Goal: Task Accomplishment & Management: Manage account settings

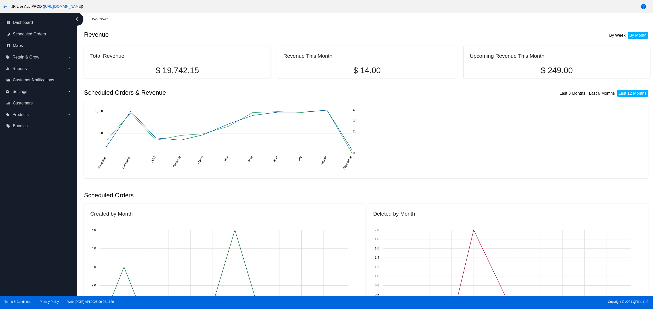
scroll to position [308, 0]
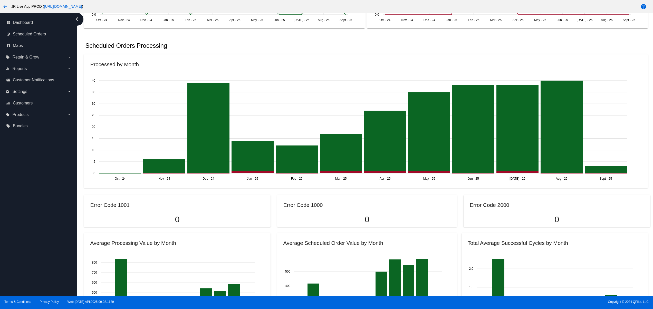
click at [38, 236] on div "dashboard Dashboard update Scheduled Orders map Maps local_offer Retain & Grow …" at bounding box center [38, 154] width 77 height 283
click at [40, 228] on div "dashboard Dashboard update Scheduled Orders map Maps local_offer Retain & Grow …" at bounding box center [38, 154] width 77 height 283
click at [40, 215] on div "dashboard Dashboard update Scheduled Orders map Maps local_offer Retain & Grow …" at bounding box center [38, 154] width 77 height 283
click at [39, 215] on div "dashboard Dashboard update Scheduled Orders map Maps local_offer Retain & Grow …" at bounding box center [38, 154] width 77 height 283
click at [34, 253] on div "dashboard Dashboard update Scheduled Orders map Maps local_offer Retain & Grow …" at bounding box center [38, 154] width 77 height 283
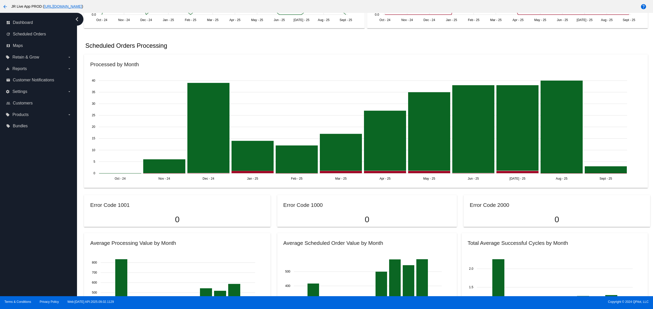
click at [32, 233] on div "dashboard Dashboard update Scheduled Orders map Maps local_offer Retain & Grow …" at bounding box center [38, 154] width 77 height 283
click at [32, 213] on div "dashboard Dashboard update Scheduled Orders map Maps local_offer Retain & Grow …" at bounding box center [38, 154] width 77 height 283
click at [34, 222] on div "dashboard Dashboard update Scheduled Orders map Maps local_offer Retain & Grow …" at bounding box center [38, 154] width 77 height 283
click at [42, 267] on div "dashboard Dashboard update Scheduled Orders map Maps local_offer Retain & Grow …" at bounding box center [38, 154] width 77 height 283
click at [41, 246] on div "dashboard Dashboard update Scheduled Orders map Maps local_offer Retain & Grow …" at bounding box center [38, 154] width 77 height 283
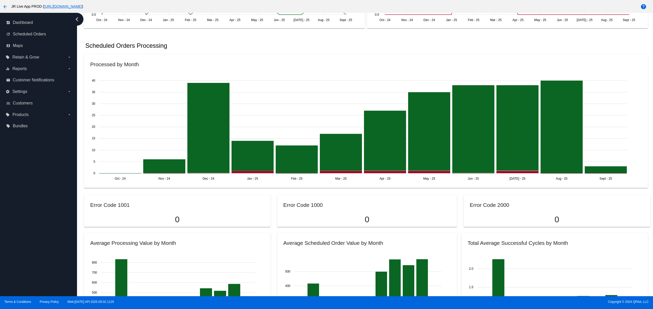
click at [41, 228] on div "dashboard Dashboard update Scheduled Orders map Maps local_offer Retain & Grow …" at bounding box center [38, 154] width 77 height 283
click at [40, 210] on div "dashboard Dashboard update Scheduled Orders map Maps local_offer Retain & Grow …" at bounding box center [38, 154] width 77 height 283
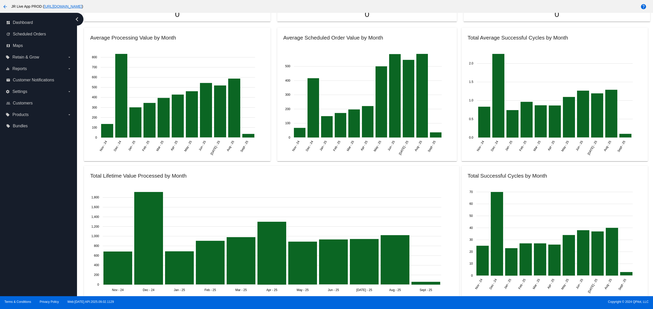
click at [33, 225] on div "dashboard Dashboard update Scheduled Orders map Maps local_offer Retain & Grow …" at bounding box center [38, 154] width 77 height 283
click at [33, 208] on div "dashboard Dashboard update Scheduled Orders map Maps local_offer Retain & Grow …" at bounding box center [38, 154] width 77 height 283
click at [30, 244] on div "dashboard Dashboard update Scheduled Orders map Maps local_offer Retain & Grow …" at bounding box center [38, 154] width 77 height 283
click at [31, 220] on div "dashboard Dashboard update Scheduled Orders map Maps local_offer Retain & Grow …" at bounding box center [38, 154] width 77 height 283
click at [32, 189] on div "dashboard Dashboard update Scheduled Orders map Maps local_offer Retain & Grow …" at bounding box center [38, 154] width 77 height 283
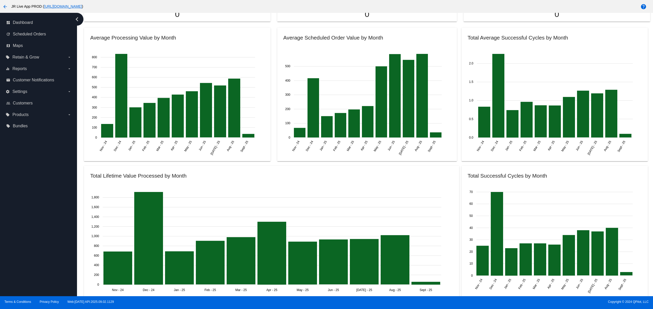
click at [43, 247] on div "dashboard Dashboard update Scheduled Orders map Maps local_offer Retain & Grow …" at bounding box center [38, 154] width 77 height 283
drag, startPoint x: 43, startPoint y: 230, endPoint x: 43, endPoint y: 227, distance: 3.1
click at [43, 229] on div "dashboard Dashboard update Scheduled Orders map Maps local_offer Retain & Grow …" at bounding box center [38, 154] width 77 height 283
drag, startPoint x: 38, startPoint y: 214, endPoint x: 38, endPoint y: 206, distance: 8.2
click at [38, 213] on div "dashboard Dashboard update Scheduled Orders map Maps local_offer Retain & Grow …" at bounding box center [38, 154] width 77 height 283
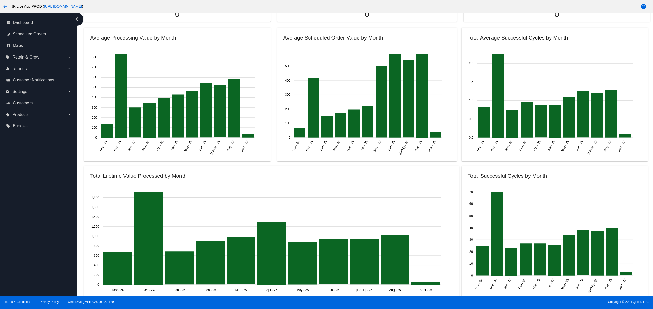
click at [38, 201] on div "dashboard Dashboard update Scheduled Orders map Maps local_offer Retain & Grow …" at bounding box center [38, 154] width 77 height 283
click at [24, 200] on div "dashboard Dashboard update Scheduled Orders map Maps local_offer Retain & Grow …" at bounding box center [38, 154] width 77 height 283
click at [21, 193] on div "dashboard Dashboard update Scheduled Orders map Maps local_offer Retain & Grow …" at bounding box center [38, 154] width 77 height 283
click at [21, 187] on div "dashboard Dashboard update Scheduled Orders map Maps local_offer Retain & Grow …" at bounding box center [38, 154] width 77 height 283
click at [34, 245] on div "dashboard Dashboard update Scheduled Orders map Maps local_offer Retain & Grow …" at bounding box center [38, 154] width 77 height 283
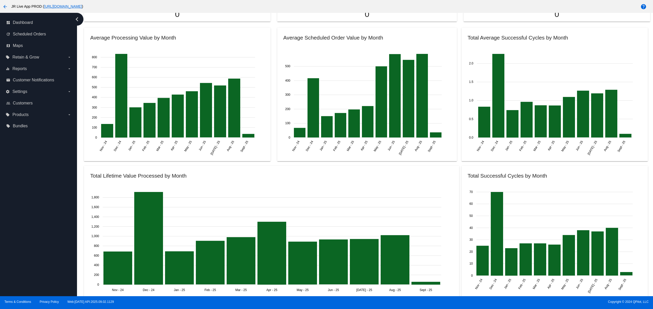
drag, startPoint x: 27, startPoint y: 226, endPoint x: 27, endPoint y: 223, distance: 3.1
click at [27, 226] on div "dashboard Dashboard update Scheduled Orders map Maps local_offer Retain & Grow …" at bounding box center [38, 154] width 77 height 283
click at [27, 220] on div "dashboard Dashboard update Scheduled Orders map Maps local_offer Retain & Grow …" at bounding box center [38, 154] width 77 height 283
click at [29, 206] on div "dashboard Dashboard update Scheduled Orders map Maps local_offer Retain & Grow …" at bounding box center [38, 154] width 77 height 283
click at [34, 236] on div "dashboard Dashboard update Scheduled Orders map Maps local_offer Retain & Grow …" at bounding box center [38, 154] width 77 height 283
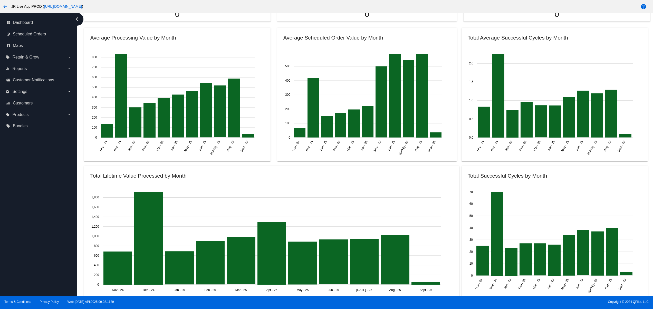
click at [34, 229] on div "dashboard Dashboard update Scheduled Orders map Maps local_offer Retain & Grow …" at bounding box center [38, 154] width 77 height 283
click at [32, 222] on div "dashboard Dashboard update Scheduled Orders map Maps local_offer Retain & Grow …" at bounding box center [38, 154] width 77 height 283
click at [36, 242] on div "dashboard Dashboard update Scheduled Orders map Maps local_offer Retain & Grow …" at bounding box center [38, 154] width 77 height 283
click at [32, 231] on div "dashboard Dashboard update Scheduled Orders map Maps local_offer Retain & Grow …" at bounding box center [38, 154] width 77 height 283
click at [31, 223] on div "dashboard Dashboard update Scheduled Orders map Maps local_offer Retain & Grow …" at bounding box center [38, 154] width 77 height 283
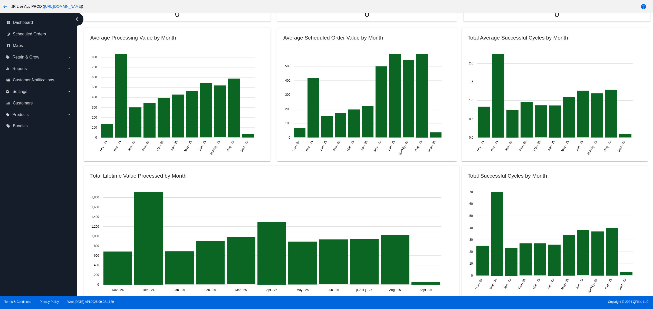
click at [29, 206] on div "dashboard Dashboard update Scheduled Orders map Maps local_offer Retain & Grow …" at bounding box center [38, 154] width 77 height 283
drag, startPoint x: 26, startPoint y: 236, endPoint x: 25, endPoint y: 223, distance: 12.7
click at [26, 237] on div "dashboard Dashboard update Scheduled Orders map Maps local_offer Retain & Grow …" at bounding box center [38, 154] width 77 height 283
drag, startPoint x: 25, startPoint y: 220, endPoint x: 25, endPoint y: 216, distance: 4.1
click at [25, 218] on div "dashboard Dashboard update Scheduled Orders map Maps local_offer Retain & Grow …" at bounding box center [38, 154] width 77 height 283
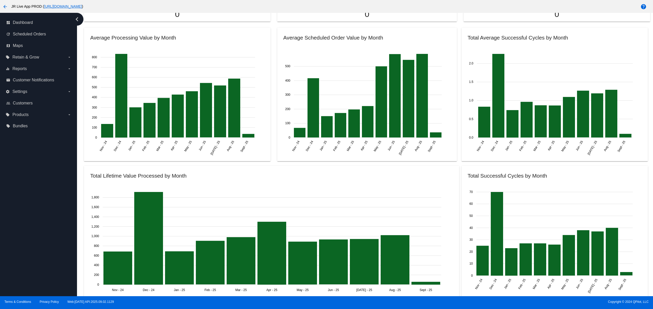
click at [35, 204] on div "dashboard Dashboard update Scheduled Orders map Maps local_offer Retain & Grow …" at bounding box center [38, 154] width 77 height 283
click at [31, 226] on div "dashboard Dashboard update Scheduled Orders map Maps local_offer Retain & Grow …" at bounding box center [38, 154] width 77 height 283
click at [27, 217] on div "dashboard Dashboard update Scheduled Orders map Maps local_offer Retain & Grow …" at bounding box center [38, 154] width 77 height 283
click at [25, 201] on div "dashboard Dashboard update Scheduled Orders map Maps local_offer Retain & Grow …" at bounding box center [38, 154] width 77 height 283
click at [37, 257] on div "dashboard Dashboard update Scheduled Orders map Maps local_offer Retain & Grow …" at bounding box center [38, 154] width 77 height 283
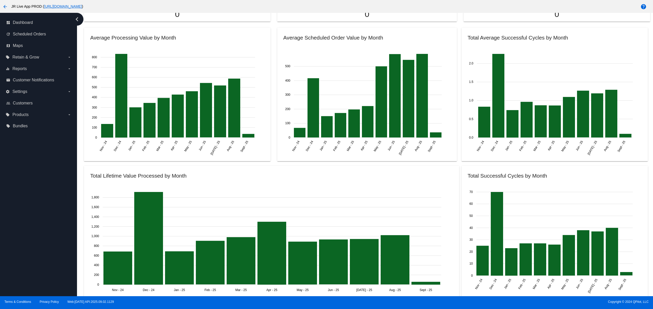
click at [34, 246] on div "dashboard Dashboard update Scheduled Orders map Maps local_offer Retain & Grow …" at bounding box center [38, 154] width 77 height 283
click at [30, 231] on div "dashboard Dashboard update Scheduled Orders map Maps local_offer Retain & Grow …" at bounding box center [38, 154] width 77 height 283
click at [29, 202] on div "dashboard Dashboard update Scheduled Orders map Maps local_offer Retain & Grow …" at bounding box center [38, 154] width 77 height 283
click at [29, 269] on div "dashboard Dashboard update Scheduled Orders map Maps local_offer Retain & Grow …" at bounding box center [38, 154] width 77 height 283
click at [26, 248] on div "dashboard Dashboard update Scheduled Orders map Maps local_offer Retain & Grow …" at bounding box center [38, 154] width 77 height 283
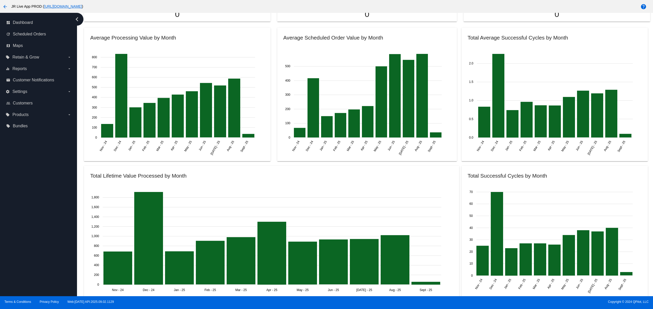
click at [28, 232] on div "dashboard Dashboard update Scheduled Orders map Maps local_offer Retain & Grow …" at bounding box center [38, 154] width 77 height 283
drag, startPoint x: 32, startPoint y: 215, endPoint x: 53, endPoint y: 209, distance: 22.4
click at [32, 215] on div "dashboard Dashboard update Scheduled Orders map Maps local_offer Retain & Grow …" at bounding box center [38, 154] width 77 height 283
click at [22, 224] on div "dashboard Dashboard update Scheduled Orders map Maps local_offer Retain & Grow …" at bounding box center [38, 154] width 77 height 283
drag, startPoint x: 27, startPoint y: 208, endPoint x: 28, endPoint y: 205, distance: 3.3
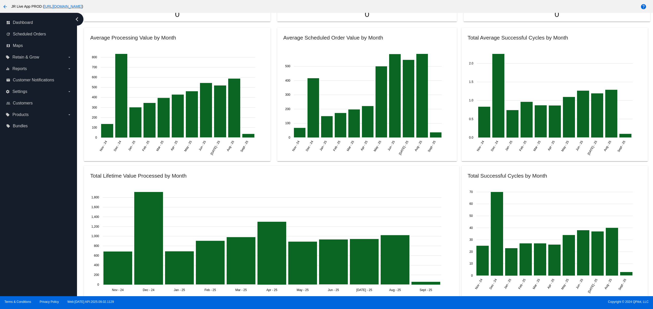
click at [27, 207] on div "dashboard Dashboard update Scheduled Orders map Maps local_offer Retain & Grow …" at bounding box center [38, 154] width 77 height 283
click at [32, 189] on div "dashboard Dashboard update Scheduled Orders map Maps local_offer Retain & Grow …" at bounding box center [38, 154] width 77 height 283
click at [43, 242] on div "dashboard Dashboard update Scheduled Orders map Maps local_offer Retain & Grow …" at bounding box center [38, 154] width 77 height 283
click at [42, 232] on div "dashboard Dashboard update Scheduled Orders map Maps local_offer Retain & Grow …" at bounding box center [38, 154] width 77 height 283
click at [39, 219] on div "dashboard Dashboard update Scheduled Orders map Maps local_offer Retain & Grow …" at bounding box center [38, 154] width 77 height 283
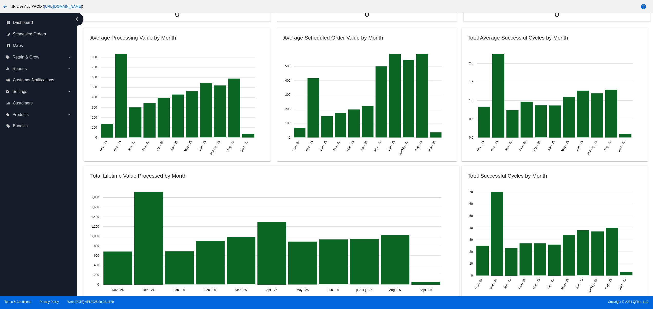
click at [39, 206] on div "dashboard Dashboard update Scheduled Orders map Maps local_offer Retain & Grow …" at bounding box center [38, 154] width 77 height 283
click at [45, 248] on div "dashboard Dashboard update Scheduled Orders map Maps local_offer Retain & Grow …" at bounding box center [38, 154] width 77 height 283
click at [41, 235] on div "dashboard Dashboard update Scheduled Orders map Maps local_offer Retain & Grow …" at bounding box center [38, 154] width 77 height 283
click at [36, 228] on div "dashboard Dashboard update Scheduled Orders map Maps local_offer Retain & Grow …" at bounding box center [38, 154] width 77 height 283
click at [31, 214] on div "dashboard Dashboard update Scheduled Orders map Maps local_offer Retain & Grow …" at bounding box center [38, 154] width 77 height 283
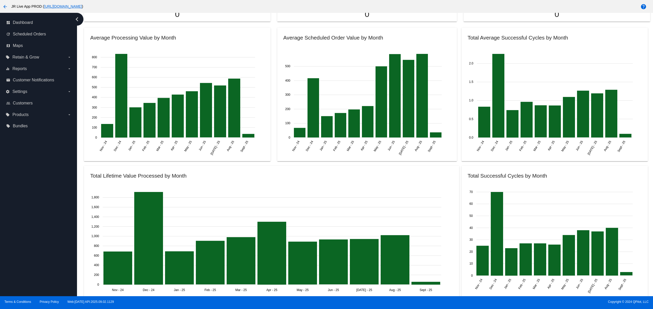
click at [29, 256] on div "dashboard Dashboard update Scheduled Orders map Maps local_offer Retain & Grow …" at bounding box center [38, 154] width 77 height 283
click at [27, 249] on div "dashboard Dashboard update Scheduled Orders map Maps local_offer Retain & Grow …" at bounding box center [38, 154] width 77 height 283
click at [27, 242] on div "dashboard Dashboard update Scheduled Orders map Maps local_offer Retain & Grow …" at bounding box center [38, 154] width 77 height 283
click at [29, 247] on div "dashboard Dashboard update Scheduled Orders map Maps local_offer Retain & Grow …" at bounding box center [38, 154] width 77 height 283
click at [28, 223] on div "dashboard Dashboard update Scheduled Orders map Maps local_offer Retain & Grow …" at bounding box center [38, 154] width 77 height 283
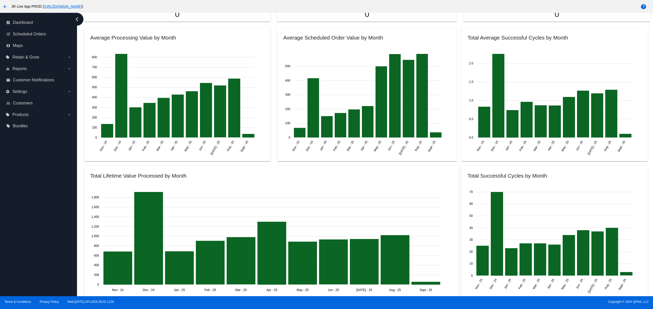
click at [28, 211] on div "dashboard Dashboard update Scheduled Orders map Maps local_offer Retain & Grow …" at bounding box center [38, 154] width 77 height 283
drag, startPoint x: 28, startPoint y: 198, endPoint x: 30, endPoint y: 187, distance: 11.4
click at [28, 197] on div "dashboard Dashboard update Scheduled Orders map Maps local_offer Retain & Grow …" at bounding box center [38, 154] width 77 height 283
click at [30, 187] on div "dashboard Dashboard update Scheduled Orders map Maps local_offer Retain & Grow …" at bounding box center [38, 154] width 77 height 283
click at [43, 241] on div "dashboard Dashboard update Scheduled Orders map Maps local_offer Retain & Grow …" at bounding box center [38, 154] width 77 height 283
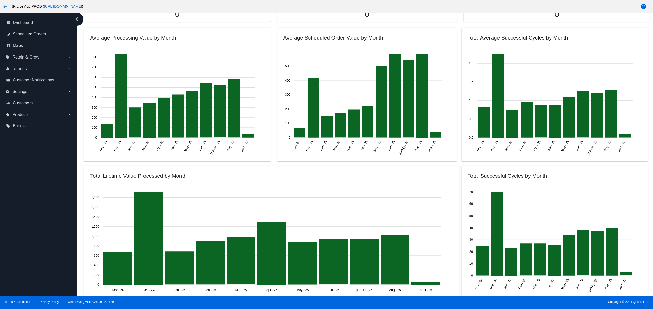
click at [41, 233] on div "dashboard Dashboard update Scheduled Orders map Maps local_offer Retain & Grow …" at bounding box center [38, 154] width 77 height 283
click at [40, 228] on div "dashboard Dashboard update Scheduled Orders map Maps local_offer Retain & Grow …" at bounding box center [38, 154] width 77 height 283
click at [38, 221] on div "dashboard Dashboard update Scheduled Orders map Maps local_offer Retain & Grow …" at bounding box center [38, 154] width 77 height 283
click at [38, 211] on div "dashboard Dashboard update Scheduled Orders map Maps local_offer Retain & Grow …" at bounding box center [38, 154] width 77 height 283
click at [38, 199] on div "dashboard Dashboard update Scheduled Orders map Maps local_offer Retain & Grow …" at bounding box center [38, 154] width 77 height 283
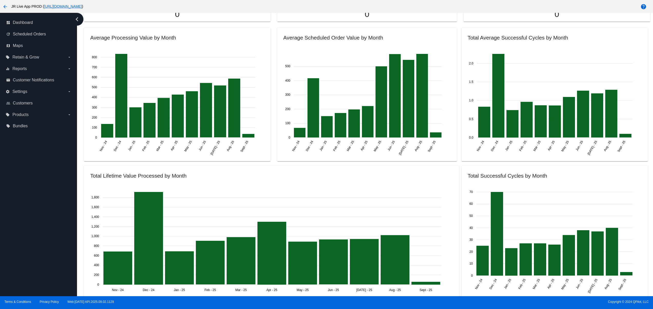
click at [38, 199] on div "dashboard Dashboard update Scheduled Orders map Maps local_offer Retain & Grow …" at bounding box center [38, 154] width 77 height 283
click at [27, 251] on div "dashboard Dashboard update Scheduled Orders map Maps local_offer Retain & Grow …" at bounding box center [38, 154] width 77 height 283
click at [28, 243] on div "dashboard Dashboard update Scheduled Orders map Maps local_offer Retain & Grow …" at bounding box center [38, 154] width 77 height 283
click at [28, 234] on div "dashboard Dashboard update Scheduled Orders map Maps local_offer Retain & Grow …" at bounding box center [38, 154] width 77 height 283
click at [28, 225] on div "dashboard Dashboard update Scheduled Orders map Maps local_offer Retain & Grow …" at bounding box center [38, 154] width 77 height 283
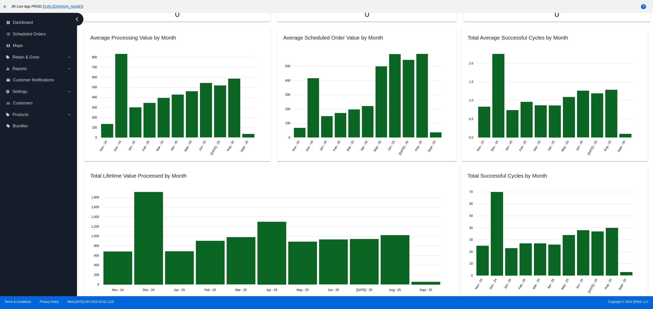
click at [31, 257] on div "dashboard Dashboard update Scheduled Orders map Maps local_offer Retain & Grow …" at bounding box center [38, 154] width 77 height 283
drag, startPoint x: 28, startPoint y: 232, endPoint x: 24, endPoint y: 217, distance: 15.8
click at [28, 231] on div "dashboard Dashboard update Scheduled Orders map Maps local_offer Retain & Grow …" at bounding box center [38, 154] width 77 height 283
click at [24, 217] on div "dashboard Dashboard update Scheduled Orders map Maps local_offer Retain & Grow …" at bounding box center [38, 154] width 77 height 283
click at [21, 189] on div "dashboard Dashboard update Scheduled Orders map Maps local_offer Retain & Grow …" at bounding box center [38, 154] width 77 height 283
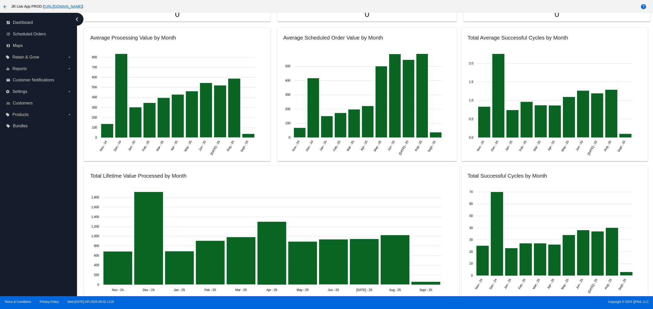
click at [23, 226] on div "dashboard Dashboard update Scheduled Orders map Maps local_offer Retain & Grow …" at bounding box center [38, 154] width 77 height 283
click at [22, 224] on div "dashboard Dashboard update Scheduled Orders map Maps local_offer Retain & Grow …" at bounding box center [38, 154] width 77 height 283
click at [19, 215] on div "dashboard Dashboard update Scheduled Orders map Maps local_offer Retain & Grow …" at bounding box center [38, 154] width 77 height 283
click at [23, 265] on div "dashboard Dashboard update Scheduled Orders map Maps local_offer Retain & Grow …" at bounding box center [38, 154] width 77 height 283
click at [29, 256] on div "dashboard Dashboard update Scheduled Orders map Maps local_offer Retain & Grow …" at bounding box center [38, 154] width 77 height 283
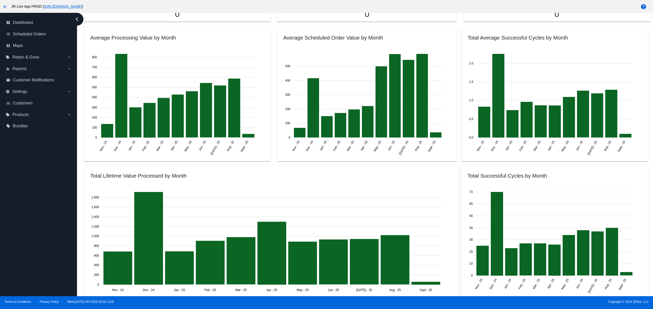
click at [29, 234] on div "dashboard Dashboard update Scheduled Orders map Maps local_offer Retain & Grow …" at bounding box center [38, 154] width 77 height 283
click at [28, 213] on div "dashboard Dashboard update Scheduled Orders map Maps local_offer Retain & Grow …" at bounding box center [38, 154] width 77 height 283
click at [36, 237] on div "dashboard Dashboard update Scheduled Orders map Maps local_offer Retain & Grow …" at bounding box center [38, 154] width 77 height 283
click at [38, 226] on div "dashboard Dashboard update Scheduled Orders map Maps local_offer Retain & Grow …" at bounding box center [38, 154] width 77 height 283
click at [29, 226] on div "dashboard Dashboard update Scheduled Orders map Maps local_offer Retain & Grow …" at bounding box center [38, 154] width 77 height 283
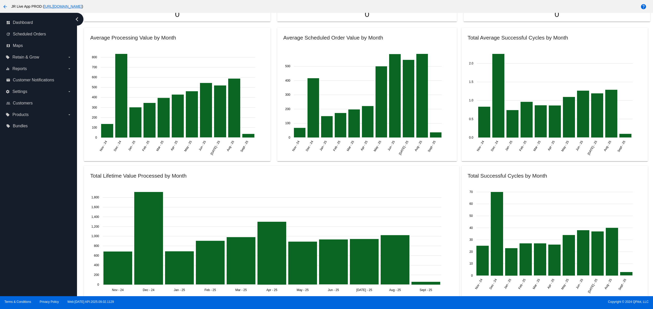
click at [28, 219] on div "dashboard Dashboard update Scheduled Orders map Maps local_offer Retain & Grow …" at bounding box center [38, 154] width 77 height 283
click at [28, 201] on div "dashboard Dashboard update Scheduled Orders map Maps local_offer Retain & Grow …" at bounding box center [38, 154] width 77 height 283
click at [30, 253] on div "dashboard Dashboard update Scheduled Orders map Maps local_offer Retain & Grow …" at bounding box center [38, 154] width 77 height 283
click at [27, 232] on div "dashboard Dashboard update Scheduled Orders map Maps local_offer Retain & Grow …" at bounding box center [38, 154] width 77 height 283
click at [26, 212] on div "dashboard Dashboard update Scheduled Orders map Maps local_offer Retain & Grow …" at bounding box center [38, 154] width 77 height 283
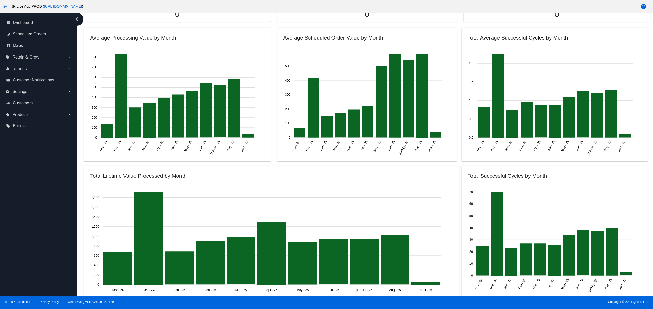
click at [30, 248] on div "dashboard Dashboard update Scheduled Orders map Maps local_offer Retain & Grow …" at bounding box center [38, 154] width 77 height 283
click at [28, 239] on div "dashboard Dashboard update Scheduled Orders map Maps local_offer Retain & Grow …" at bounding box center [38, 154] width 77 height 283
drag, startPoint x: 28, startPoint y: 232, endPoint x: 28, endPoint y: 219, distance: 13.3
click at [28, 231] on div "dashboard Dashboard update Scheduled Orders map Maps local_offer Retain & Grow …" at bounding box center [38, 154] width 77 height 283
click at [28, 219] on div "dashboard Dashboard update Scheduled Orders map Maps local_offer Retain & Grow …" at bounding box center [38, 154] width 77 height 283
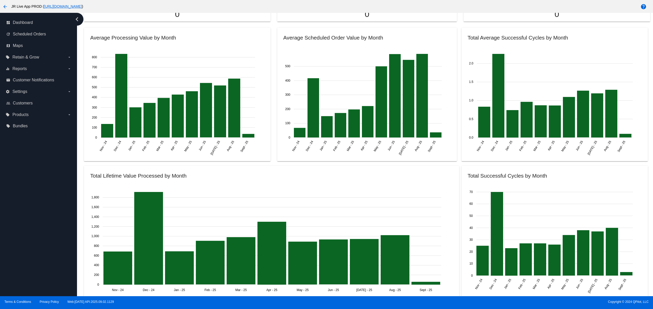
click at [28, 220] on div "dashboard Dashboard update Scheduled Orders map Maps local_offer Retain & Grow …" at bounding box center [38, 154] width 77 height 283
click at [40, 242] on div "dashboard Dashboard update Scheduled Orders map Maps local_offer Retain & Grow …" at bounding box center [38, 154] width 77 height 283
click at [29, 230] on div "dashboard Dashboard update Scheduled Orders map Maps local_offer Retain & Grow …" at bounding box center [38, 154] width 77 height 283
click at [28, 220] on div "dashboard Dashboard update Scheduled Orders map Maps local_offer Retain & Grow …" at bounding box center [38, 154] width 77 height 283
click at [31, 206] on div "dashboard Dashboard update Scheduled Orders map Maps local_offer Retain & Grow …" at bounding box center [38, 154] width 77 height 283
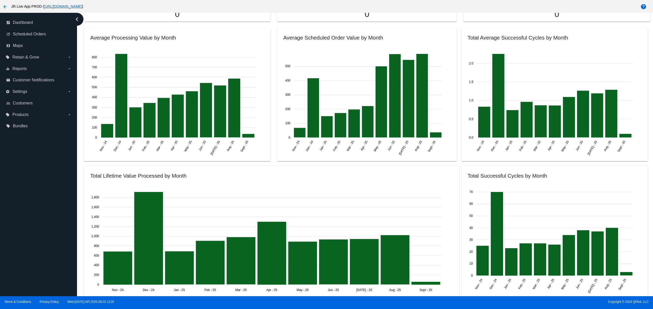
click at [38, 234] on div "dashboard Dashboard update Scheduled Orders map Maps local_offer Retain & Grow …" at bounding box center [38, 154] width 77 height 283
click at [37, 231] on div "dashboard Dashboard update Scheduled Orders map Maps local_offer Retain & Grow …" at bounding box center [38, 154] width 77 height 283
click at [37, 218] on div "dashboard Dashboard update Scheduled Orders map Maps local_offer Retain & Grow …" at bounding box center [38, 154] width 77 height 283
click at [33, 256] on div "dashboard Dashboard update Scheduled Orders map Maps local_offer Retain & Grow …" at bounding box center [38, 154] width 77 height 283
click at [25, 239] on div "dashboard Dashboard update Scheduled Orders map Maps local_offer Retain & Grow …" at bounding box center [38, 154] width 77 height 283
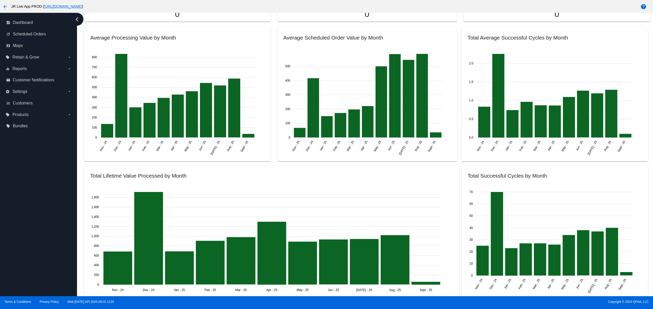
drag, startPoint x: 22, startPoint y: 220, endPoint x: 25, endPoint y: 200, distance: 19.5
click at [23, 218] on div "dashboard Dashboard update Scheduled Orders map Maps local_offer Retain & Grow …" at bounding box center [38, 154] width 77 height 283
click at [25, 200] on div "dashboard Dashboard update Scheduled Orders map Maps local_offer Retain & Grow …" at bounding box center [38, 154] width 77 height 283
click at [31, 260] on div "dashboard Dashboard update Scheduled Orders map Maps local_offer Retain & Grow …" at bounding box center [38, 154] width 77 height 283
drag, startPoint x: 31, startPoint y: 250, endPoint x: 31, endPoint y: 226, distance: 23.6
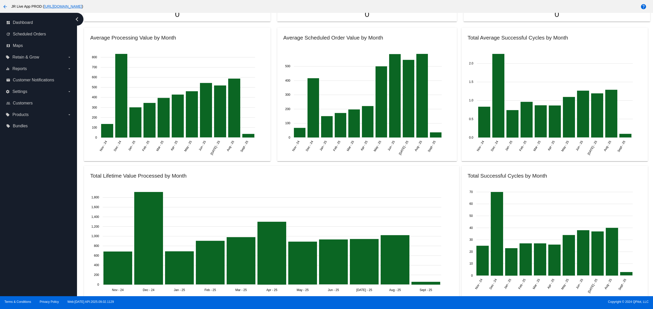
click at [31, 248] on div "dashboard Dashboard update Scheduled Orders map Maps local_offer Retain & Grow …" at bounding box center [38, 154] width 77 height 283
click at [31, 226] on div "dashboard Dashboard update Scheduled Orders map Maps local_offer Retain & Grow …" at bounding box center [38, 154] width 77 height 283
drag, startPoint x: 31, startPoint y: 215, endPoint x: 31, endPoint y: 209, distance: 6.2
click at [31, 213] on div "dashboard Dashboard update Scheduled Orders map Maps local_offer Retain & Grow …" at bounding box center [38, 154] width 77 height 283
click at [31, 198] on div "dashboard Dashboard update Scheduled Orders map Maps local_offer Retain & Grow …" at bounding box center [38, 154] width 77 height 283
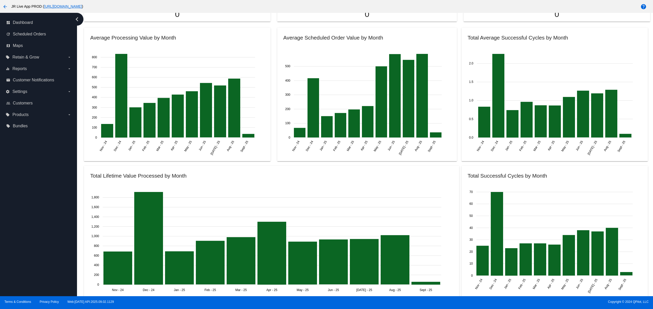
click at [36, 253] on div "dashboard Dashboard update Scheduled Orders map Maps local_offer Retain & Grow …" at bounding box center [38, 154] width 77 height 283
click at [36, 239] on div "dashboard Dashboard update Scheduled Orders map Maps local_offer Retain & Grow …" at bounding box center [38, 154] width 77 height 283
drag, startPoint x: 36, startPoint y: 223, endPoint x: 39, endPoint y: 214, distance: 9.7
click at [37, 222] on div "dashboard Dashboard update Scheduled Orders map Maps local_offer Retain & Grow …" at bounding box center [38, 154] width 77 height 283
click at [39, 211] on div "dashboard Dashboard update Scheduled Orders map Maps local_offer Retain & Grow …" at bounding box center [38, 154] width 77 height 283
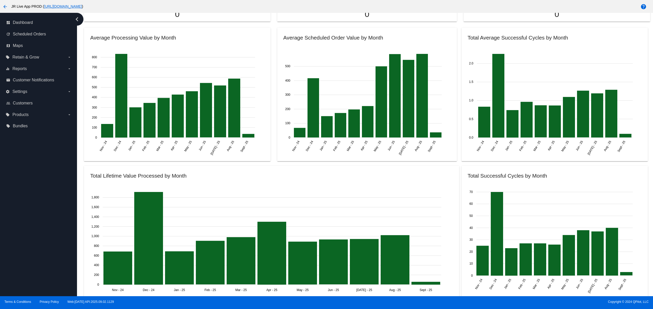
click at [39, 210] on div "dashboard Dashboard update Scheduled Orders map Maps local_offer Retain & Grow …" at bounding box center [38, 154] width 77 height 283
click at [46, 265] on div "dashboard Dashboard update Scheduled Orders map Maps local_offer Retain & Grow …" at bounding box center [38, 154] width 77 height 283
click at [45, 251] on div "dashboard Dashboard update Scheduled Orders map Maps local_offer Retain & Grow …" at bounding box center [38, 154] width 77 height 283
click at [38, 250] on div "dashboard Dashboard update Scheduled Orders map Maps local_offer Retain & Grow …" at bounding box center [38, 154] width 77 height 283
click at [33, 223] on div "dashboard Dashboard update Scheduled Orders map Maps local_offer Retain & Grow …" at bounding box center [38, 154] width 77 height 283
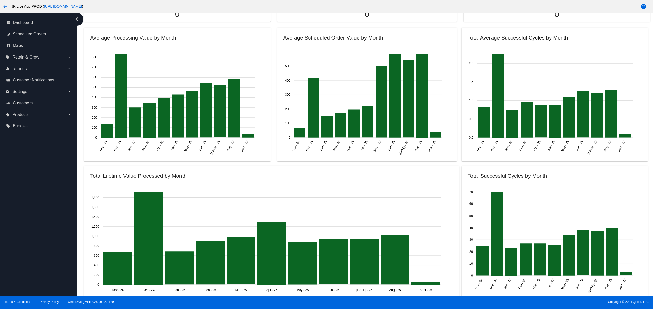
click at [33, 211] on div "dashboard Dashboard update Scheduled Orders map Maps local_offer Retain & Grow …" at bounding box center [38, 154] width 77 height 283
click at [33, 202] on div "dashboard Dashboard update Scheduled Orders map Maps local_offer Retain & Grow …" at bounding box center [38, 154] width 77 height 283
drag, startPoint x: 28, startPoint y: 253, endPoint x: 26, endPoint y: 240, distance: 12.7
click at [28, 254] on div "dashboard Dashboard update Scheduled Orders map Maps local_offer Retain & Grow …" at bounding box center [38, 154] width 77 height 283
drag, startPoint x: 26, startPoint y: 240, endPoint x: 27, endPoint y: 219, distance: 21.6
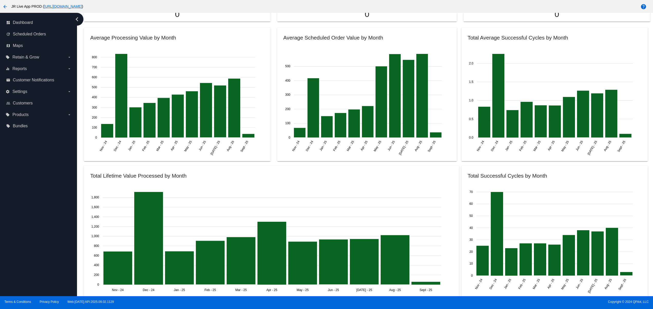
click at [26, 239] on div "dashboard Dashboard update Scheduled Orders map Maps local_offer Retain & Grow …" at bounding box center [38, 154] width 77 height 283
click at [27, 219] on div "dashboard Dashboard update Scheduled Orders map Maps local_offer Retain & Grow …" at bounding box center [38, 154] width 77 height 283
click at [27, 204] on div "dashboard Dashboard update Scheduled Orders map Maps local_offer Retain & Grow …" at bounding box center [38, 154] width 77 height 283
click at [28, 193] on div "dashboard Dashboard update Scheduled Orders map Maps local_offer Retain & Grow …" at bounding box center [38, 154] width 77 height 283
click at [28, 257] on div "dashboard Dashboard update Scheduled Orders map Maps local_offer Retain & Grow …" at bounding box center [38, 154] width 77 height 283
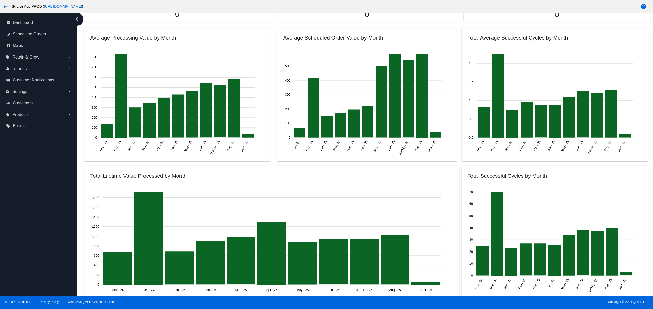
click at [30, 238] on div "dashboard Dashboard update Scheduled Orders map Maps local_offer Retain & Grow …" at bounding box center [38, 154] width 77 height 283
click at [31, 226] on div "dashboard Dashboard update Scheduled Orders map Maps local_offer Retain & Grow …" at bounding box center [38, 154] width 77 height 283
click at [31, 219] on div "dashboard Dashboard update Scheduled Orders map Maps local_offer Retain & Grow …" at bounding box center [38, 154] width 77 height 283
click at [31, 209] on div "dashboard Dashboard update Scheduled Orders map Maps local_offer Retain & Grow …" at bounding box center [38, 154] width 77 height 283
drag, startPoint x: 29, startPoint y: 266, endPoint x: 29, endPoint y: 251, distance: 15.4
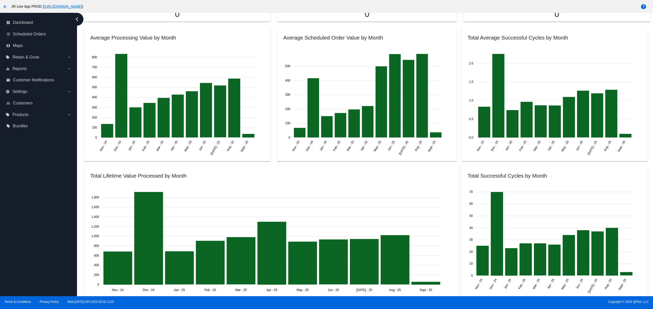
click at [29, 266] on div "dashboard Dashboard update Scheduled Orders map Maps local_offer Retain & Grow …" at bounding box center [38, 154] width 77 height 283
click at [29, 250] on div "dashboard Dashboard update Scheduled Orders map Maps local_offer Retain & Grow …" at bounding box center [38, 154] width 77 height 283
click at [30, 239] on div "dashboard Dashboard update Scheduled Orders map Maps local_offer Retain & Grow …" at bounding box center [38, 154] width 77 height 283
click at [30, 232] on div "dashboard Dashboard update Scheduled Orders map Maps local_offer Retain & Grow …" at bounding box center [38, 154] width 77 height 283
click at [30, 218] on div "dashboard Dashboard update Scheduled Orders map Maps local_offer Retain & Grow …" at bounding box center [38, 154] width 77 height 283
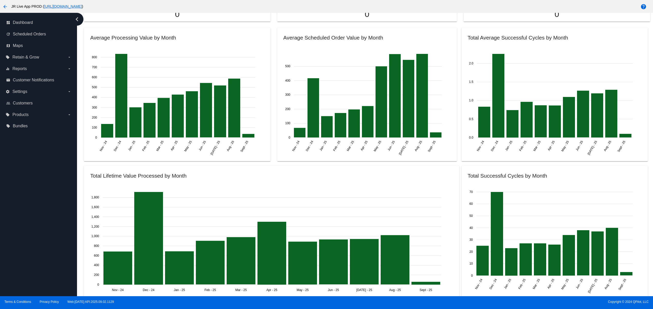
click at [30, 218] on div "dashboard Dashboard update Scheduled Orders map Maps local_offer Retain & Grow …" at bounding box center [38, 154] width 77 height 283
click at [36, 252] on div "dashboard Dashboard update Scheduled Orders map Maps local_offer Retain & Grow …" at bounding box center [38, 154] width 77 height 283
drag, startPoint x: 36, startPoint y: 231, endPoint x: 36, endPoint y: 217, distance: 14.4
click at [36, 230] on div "dashboard Dashboard update Scheduled Orders map Maps local_offer Retain & Grow …" at bounding box center [38, 154] width 77 height 283
drag, startPoint x: 36, startPoint y: 217, endPoint x: 35, endPoint y: 207, distance: 10.4
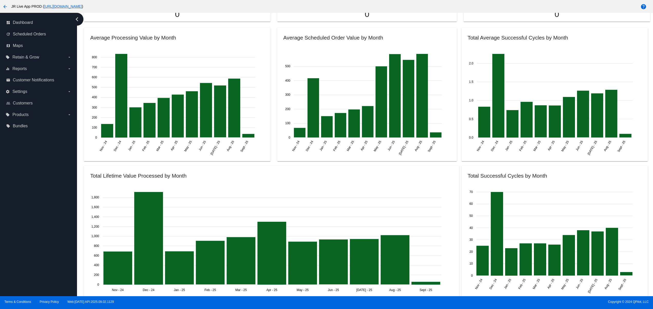
click at [36, 217] on div "dashboard Dashboard update Scheduled Orders map Maps local_offer Retain & Grow …" at bounding box center [38, 154] width 77 height 283
click at [35, 206] on div "dashboard Dashboard update Scheduled Orders map Maps local_offer Retain & Grow …" at bounding box center [38, 154] width 77 height 283
click at [33, 200] on div "dashboard Dashboard update Scheduled Orders map Maps local_offer Retain & Grow …" at bounding box center [38, 154] width 77 height 283
click at [26, 255] on div "dashboard Dashboard update Scheduled Orders map Maps local_offer Retain & Grow …" at bounding box center [38, 154] width 77 height 283
click at [22, 247] on div "dashboard Dashboard update Scheduled Orders map Maps local_offer Retain & Grow …" at bounding box center [38, 154] width 77 height 283
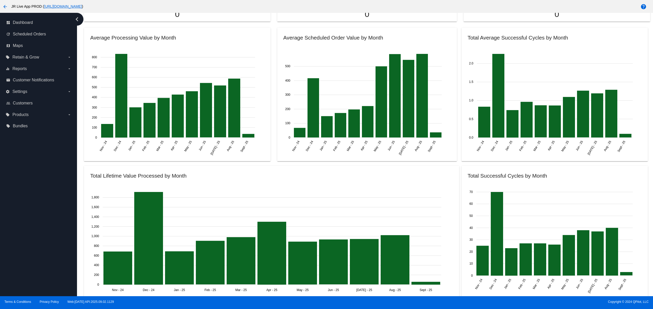
click at [21, 237] on div "dashboard Dashboard update Scheduled Orders map Maps local_offer Retain & Grow …" at bounding box center [38, 154] width 77 height 283
click at [34, 226] on div "dashboard Dashboard update Scheduled Orders map Maps local_offer Retain & Grow …" at bounding box center [38, 154] width 77 height 283
click at [37, 266] on div "dashboard Dashboard update Scheduled Orders map Maps local_offer Retain & Grow …" at bounding box center [38, 154] width 77 height 283
click at [36, 238] on div "dashboard Dashboard update Scheduled Orders map Maps local_offer Retain & Grow …" at bounding box center [38, 154] width 77 height 283
click at [30, 222] on div "dashboard Dashboard update Scheduled Orders map Maps local_offer Retain & Grow …" at bounding box center [38, 154] width 77 height 283
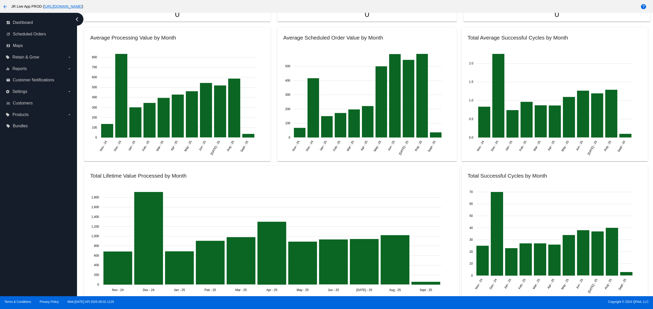
click at [29, 209] on div "dashboard Dashboard update Scheduled Orders map Maps local_offer Retain & Grow …" at bounding box center [38, 154] width 77 height 283
click at [24, 235] on div "dashboard Dashboard update Scheduled Orders map Maps local_offer Retain & Grow …" at bounding box center [38, 154] width 77 height 283
click at [21, 221] on div "dashboard Dashboard update Scheduled Orders map Maps local_offer Retain & Grow …" at bounding box center [38, 154] width 77 height 283
drag, startPoint x: 20, startPoint y: 213, endPoint x: 20, endPoint y: 192, distance: 20.5
click at [20, 212] on div "dashboard Dashboard update Scheduled Orders map Maps local_offer Retain & Grow …" at bounding box center [38, 154] width 77 height 283
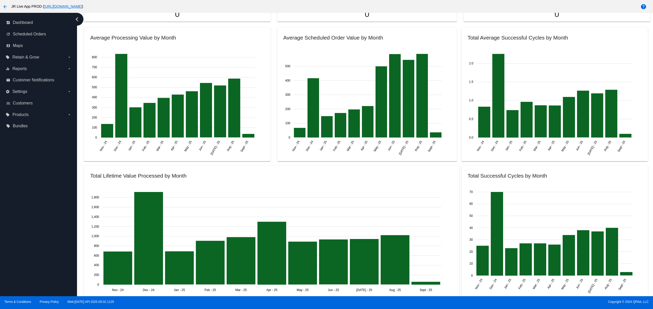
click at [20, 192] on div "dashboard Dashboard update Scheduled Orders map Maps local_offer Retain & Grow …" at bounding box center [38, 154] width 77 height 283
click at [30, 257] on div "dashboard Dashboard update Scheduled Orders map Maps local_offer Retain & Grow …" at bounding box center [38, 154] width 77 height 283
click at [29, 238] on div "dashboard Dashboard update Scheduled Orders map Maps local_offer Retain & Grow …" at bounding box center [38, 154] width 77 height 283
click at [25, 220] on div "dashboard Dashboard update Scheduled Orders map Maps local_offer Retain & Grow …" at bounding box center [38, 154] width 77 height 283
click at [51, 250] on div "dashboard Dashboard update Scheduled Orders map Maps local_offer Retain & Grow …" at bounding box center [38, 154] width 77 height 283
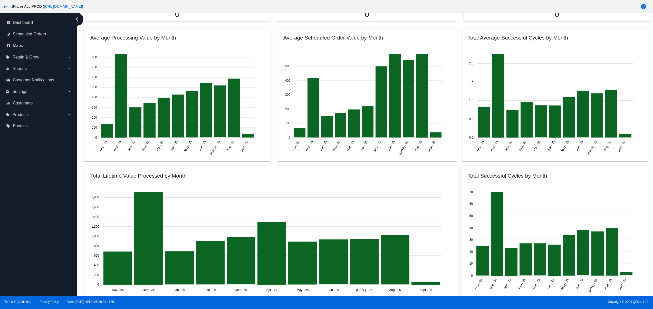
click at [47, 242] on div "dashboard Dashboard update Scheduled Orders map Maps local_offer Retain & Grow …" at bounding box center [38, 154] width 77 height 283
drag, startPoint x: 37, startPoint y: 228, endPoint x: 31, endPoint y: 213, distance: 16.1
click at [37, 228] on div "dashboard Dashboard update Scheduled Orders map Maps local_offer Retain & Grow …" at bounding box center [38, 154] width 77 height 283
drag, startPoint x: 30, startPoint y: 211, endPoint x: 84, endPoint y: 177, distance: 64.3
click at [30, 210] on div "dashboard Dashboard update Scheduled Orders map Maps local_offer Retain & Grow …" at bounding box center [38, 154] width 77 height 283
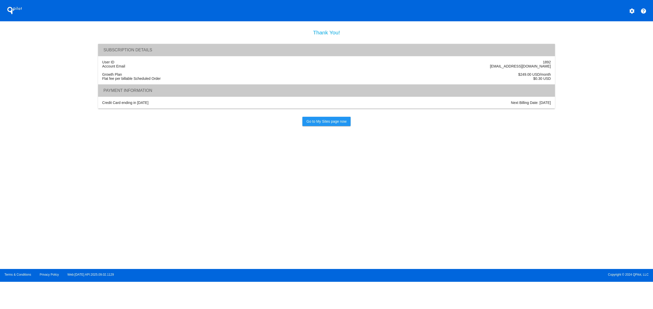
click at [106, 199] on section "Thank You! Subscription Details User ID 1892 Account Email [EMAIL_ADDRESS][DOMA…" at bounding box center [326, 146] width 653 height 232
drag, startPoint x: 125, startPoint y: 193, endPoint x: 139, endPoint y: 193, distance: 13.3
click at [126, 193] on section "Thank You! Subscription Details User ID 1892 Account Email [EMAIL_ADDRESS][DOMA…" at bounding box center [326, 146] width 653 height 232
click at [139, 193] on section "Thank You! Subscription Details User ID 1892 Account Email [EMAIL_ADDRESS][DOMA…" at bounding box center [326, 146] width 653 height 232
click at [101, 190] on section "Thank You! Subscription Details User ID 1892 Account Email [EMAIL_ADDRESS][DOMA…" at bounding box center [326, 146] width 653 height 232
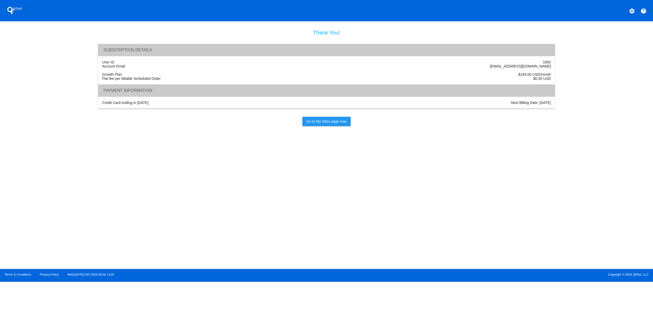
drag, startPoint x: 85, startPoint y: 199, endPoint x: 68, endPoint y: 200, distance: 17.5
click at [82, 200] on section "Thank You! Subscription Details User ID 1892 Account Email [EMAIL_ADDRESS][DOMA…" at bounding box center [326, 146] width 653 height 232
click at [46, 194] on section "Thank You! Subscription Details User ID 1892 Account Email [EMAIL_ADDRESS][DOMA…" at bounding box center [326, 146] width 653 height 232
click at [41, 178] on section "Thank You! Subscription Details User ID 1892 Account Email [EMAIL_ADDRESS][DOMA…" at bounding box center [326, 146] width 653 height 232
click at [38, 143] on section "Thank You! Subscription Details User ID 1892 Account Email [EMAIL_ADDRESS][DOMA…" at bounding box center [326, 146] width 653 height 232
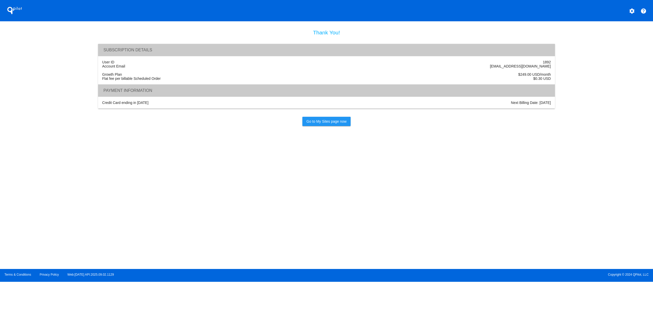
click at [34, 120] on section "Thank You! Subscription Details User ID 1892 Account Email [EMAIL_ADDRESS][DOMA…" at bounding box center [326, 146] width 653 height 232
click at [31, 100] on section "Thank You! Subscription Details User ID 1892 Account Email [EMAIL_ADDRESS][DOMA…" at bounding box center [326, 146] width 653 height 232
click at [64, 205] on section "Thank You! Subscription Details User ID 1892 Account Email [EMAIL_ADDRESS][DOMA…" at bounding box center [326, 146] width 653 height 232
drag, startPoint x: 76, startPoint y: 206, endPoint x: 96, endPoint y: 197, distance: 21.4
click at [80, 206] on section "Thank You! Subscription Details User ID 1892 Account Email [EMAIL_ADDRESS][DOMA…" at bounding box center [326, 146] width 653 height 232
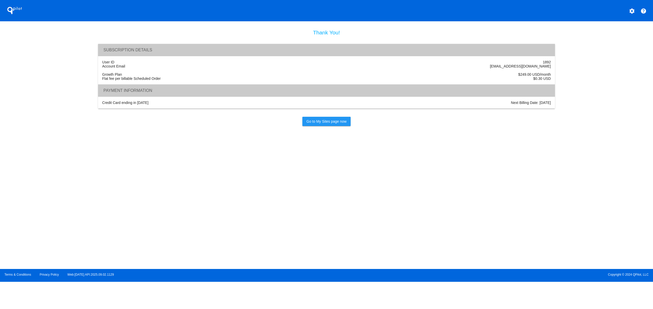
click at [98, 196] on section "Thank You! Subscription Details User ID 1892 Account Email [EMAIL_ADDRESS][DOMA…" at bounding box center [326, 146] width 653 height 232
click at [130, 193] on section "Thank You! Subscription Details User ID 1892 Account Email [EMAIL_ADDRESS][DOMA…" at bounding box center [326, 146] width 653 height 232
click at [153, 193] on section "Thank You! Subscription Details User ID 1892 Account Email [EMAIL_ADDRESS][DOMA…" at bounding box center [326, 146] width 653 height 232
click at [180, 197] on section "Thank You! Subscription Details User ID 1892 Account Email [EMAIL_ADDRESS][DOMA…" at bounding box center [326, 146] width 653 height 232
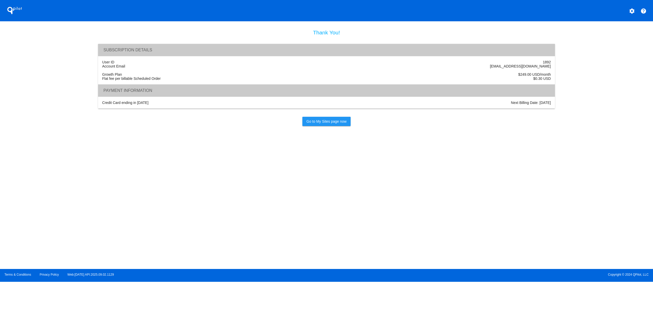
drag, startPoint x: 207, startPoint y: 198, endPoint x: 216, endPoint y: 199, distance: 8.5
click at [209, 199] on section "Thank You! Subscription Details User ID 1892 Account Email [EMAIL_ADDRESS][DOMA…" at bounding box center [326, 146] width 653 height 232
click at [144, 217] on section "Thank You! Subscription Details User ID 1892 Account Email [EMAIL_ADDRESS][DOMA…" at bounding box center [326, 146] width 653 height 232
click at [99, 212] on section "Thank You! Subscription Details User ID 1892 Account Email [EMAIL_ADDRESS][DOMA…" at bounding box center [326, 146] width 653 height 232
click at [81, 197] on section "Thank You! Subscription Details User ID 1892 Account Email [EMAIL_ADDRESS][DOMA…" at bounding box center [326, 146] width 653 height 232
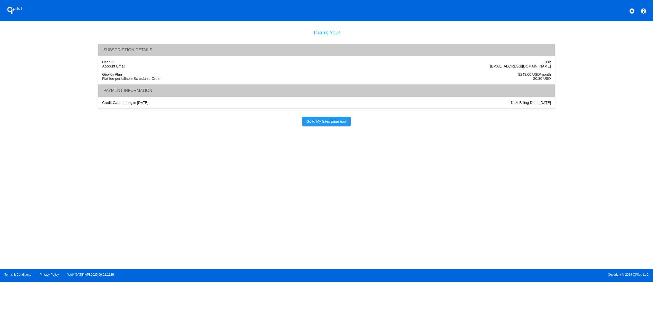
drag, startPoint x: 112, startPoint y: 183, endPoint x: 156, endPoint y: 183, distance: 44.4
click at [115, 183] on section "Thank You! Subscription Details User ID 1892 Account Email [EMAIL_ADDRESS][DOMA…" at bounding box center [326, 146] width 653 height 232
click at [174, 185] on section "Thank You! Subscription Details User ID 1892 Account Email [EMAIL_ADDRESS][DOMA…" at bounding box center [326, 146] width 653 height 232
click at [143, 218] on section "Thank You! Subscription Details User ID 1892 Account Email [EMAIL_ADDRESS][DOMA…" at bounding box center [326, 146] width 653 height 232
drag, startPoint x: 114, startPoint y: 209, endPoint x: 92, endPoint y: 195, distance: 26.4
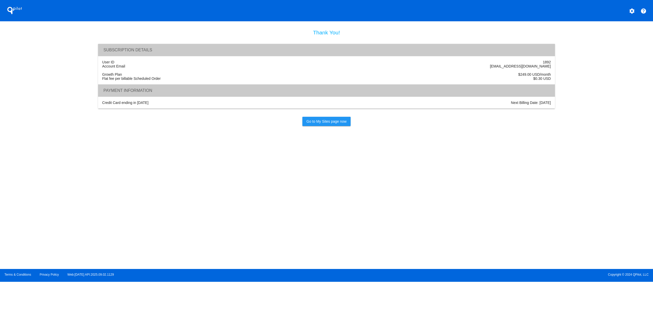
click at [114, 209] on section "Thank You! Subscription Details User ID 1892 Account Email [EMAIL_ADDRESS][DOMA…" at bounding box center [326, 146] width 653 height 232
click at [91, 194] on section "Thank You! Subscription Details User ID 1892 Account Email [EMAIL_ADDRESS][DOMA…" at bounding box center [326, 146] width 653 height 232
click at [171, 185] on section "Thank You! Subscription Details User ID 1892 Account Email [EMAIL_ADDRESS][DOMA…" at bounding box center [326, 146] width 653 height 232
click at [139, 209] on section "Thank You! Subscription Details User ID 1892 Account Email [EMAIL_ADDRESS][DOMA…" at bounding box center [326, 146] width 653 height 232
click at [106, 211] on section "Thank You! Subscription Details User ID 1892 Account Email [EMAIL_ADDRESS][DOMA…" at bounding box center [326, 146] width 653 height 232
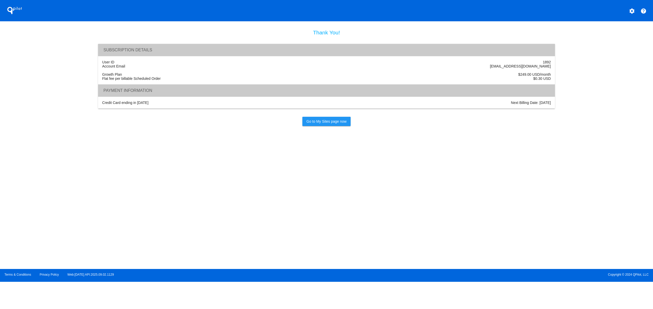
click at [83, 211] on section "Thank You! Subscription Details User ID 1892 Account Email [EMAIL_ADDRESS][DOMA…" at bounding box center [326, 146] width 653 height 232
drag, startPoint x: 101, startPoint y: 212, endPoint x: 110, endPoint y: 213, distance: 9.3
click at [102, 212] on section "Thank You! Subscription Details User ID 1892 Account Email [EMAIL_ADDRESS][DOMA…" at bounding box center [326, 146] width 653 height 232
click at [134, 216] on section "Thank You! Subscription Details User ID 1892 Account Email [EMAIL_ADDRESS][DOMA…" at bounding box center [326, 146] width 653 height 232
click at [154, 216] on section "Thank You! Subscription Details User ID 1892 Account Email [EMAIL_ADDRESS][DOMA…" at bounding box center [326, 146] width 653 height 232
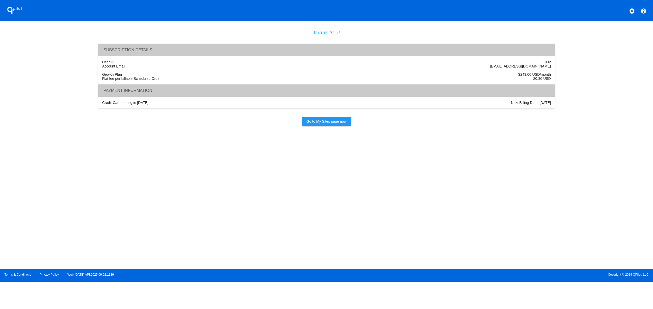
click at [160, 216] on section "Thank You! Subscription Details User ID 1892 Account Email [EMAIL_ADDRESS][DOMA…" at bounding box center [326, 146] width 653 height 232
drag, startPoint x: 160, startPoint y: 216, endPoint x: 192, endPoint y: 216, distance: 31.8
click at [161, 216] on section "Thank You! Subscription Details User ID 1892 Account Email [EMAIL_ADDRESS][DOMA…" at bounding box center [326, 146] width 653 height 232
click at [198, 218] on section "Thank You! Subscription Details User ID 1892 Account Email [EMAIL_ADDRESS][DOMA…" at bounding box center [326, 146] width 653 height 232
click at [228, 218] on section "Thank You! Subscription Details User ID 1892 Account Email [EMAIL_ADDRESS][DOMA…" at bounding box center [326, 146] width 653 height 232
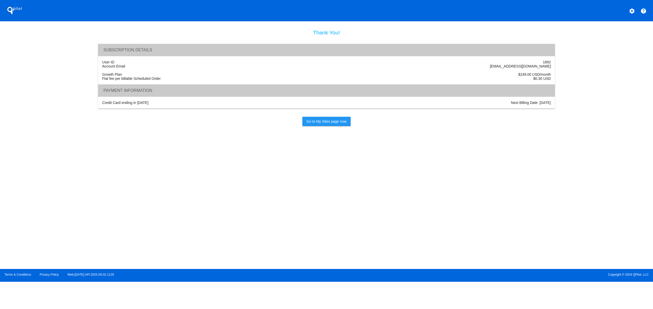
drag, startPoint x: 255, startPoint y: 218, endPoint x: 262, endPoint y: 218, distance: 6.9
click at [257, 218] on section "Thank You! Subscription Details User ID 1892 Account Email [EMAIL_ADDRESS][DOMA…" at bounding box center [326, 146] width 653 height 232
click at [281, 218] on section "Thank You! Subscription Details User ID 1892 Account Email [EMAIL_ADDRESS][DOMA…" at bounding box center [326, 146] width 653 height 232
click at [472, 207] on section "Thank You! Subscription Details User ID 1892 Account Email [EMAIL_ADDRESS][DOMA…" at bounding box center [326, 146] width 653 height 232
click at [70, 201] on section "Thank You! Subscription Details User ID 1892 Account Email [EMAIL_ADDRESS][DOMA…" at bounding box center [326, 146] width 653 height 232
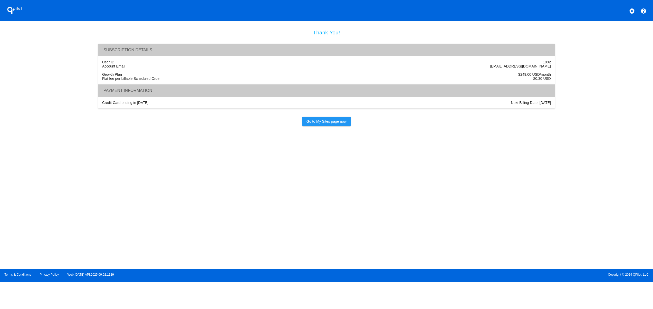
click at [107, 199] on section "Thank You! Subscription Details User ID 1892 Account Email [EMAIL_ADDRESS][DOMA…" at bounding box center [326, 146] width 653 height 232
drag, startPoint x: 138, startPoint y: 202, endPoint x: 151, endPoint y: 203, distance: 13.3
click at [140, 202] on section "Thank You! Subscription Details User ID 1892 Account Email [EMAIL_ADDRESS][DOMA…" at bounding box center [326, 146] width 653 height 232
click at [161, 205] on section "Thank You! Subscription Details User ID 1892 Account Email [EMAIL_ADDRESS][DOMA…" at bounding box center [326, 146] width 653 height 232
drag, startPoint x: 180, startPoint y: 205, endPoint x: 195, endPoint y: 205, distance: 15.4
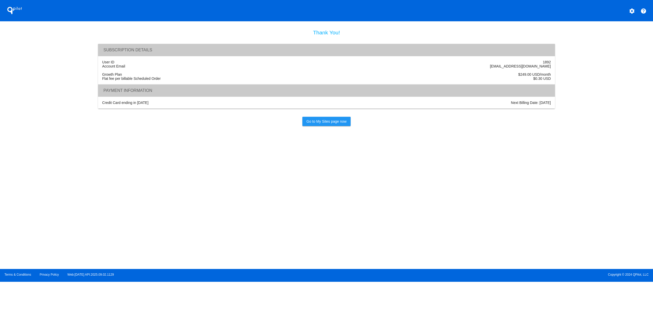
click at [181, 205] on section "Thank You! Subscription Details User ID 1892 Account Email [EMAIL_ADDRESS][DOMA…" at bounding box center [326, 146] width 653 height 232
click at [195, 205] on section "Thank You! Subscription Details User ID 1892 Account Email [EMAIL_ADDRESS][DOMA…" at bounding box center [326, 146] width 653 height 232
click at [124, 197] on section "Thank You! Subscription Details User ID 1892 Account Email [EMAIL_ADDRESS][DOMA…" at bounding box center [326, 146] width 653 height 232
drag, startPoint x: 153, startPoint y: 199, endPoint x: 171, endPoint y: 200, distance: 18.5
click at [154, 200] on section "Thank You! Subscription Details User ID 1892 Account Email [EMAIL_ADDRESS][DOMA…" at bounding box center [326, 146] width 653 height 232
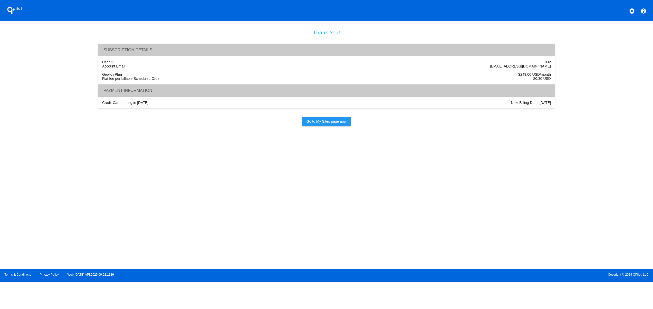
click at [182, 200] on section "Thank You! Subscription Details User ID 1892 Account Email [EMAIL_ADDRESS][DOMA…" at bounding box center [326, 146] width 653 height 232
click at [190, 200] on section "Thank You! Subscription Details User ID 1892 Account Email [EMAIL_ADDRESS][DOMA…" at bounding box center [326, 146] width 653 height 232
click at [219, 197] on section "Thank You! Subscription Details User ID 1892 Account Email [EMAIL_ADDRESS][DOMA…" at bounding box center [326, 146] width 653 height 232
click at [214, 197] on section "Thank You! Subscription Details User ID 1892 Account Email [EMAIL_ADDRESS][DOMA…" at bounding box center [326, 146] width 653 height 232
click at [303, 193] on section "Thank You! Subscription Details User ID 1892 Account Email [EMAIL_ADDRESS][DOMA…" at bounding box center [326, 146] width 653 height 232
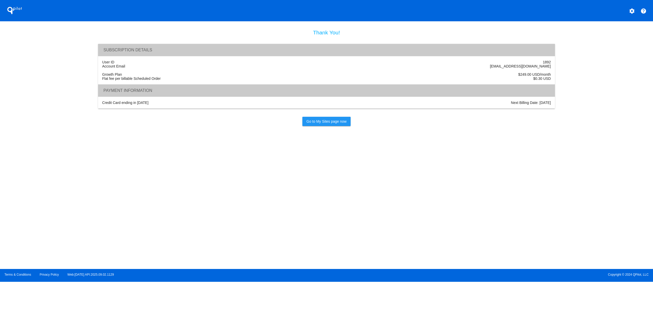
drag, startPoint x: 354, startPoint y: 196, endPoint x: 376, endPoint y: 196, distance: 21.3
click at [357, 196] on section "Thank You! Subscription Details User ID 1892 Account Email [EMAIL_ADDRESS][DOMA…" at bounding box center [326, 146] width 653 height 232
click at [412, 197] on section "Thank You! Subscription Details User ID 1892 Account Email [EMAIL_ADDRESS][DOMA…" at bounding box center [326, 146] width 653 height 232
click at [425, 197] on section "Thank You! Subscription Details User ID 1892 Account Email [EMAIL_ADDRESS][DOMA…" at bounding box center [326, 146] width 653 height 232
click at [444, 202] on section "Thank You! Subscription Details User ID 1892 Account Email [EMAIL_ADDRESS][DOMA…" at bounding box center [326, 146] width 653 height 232
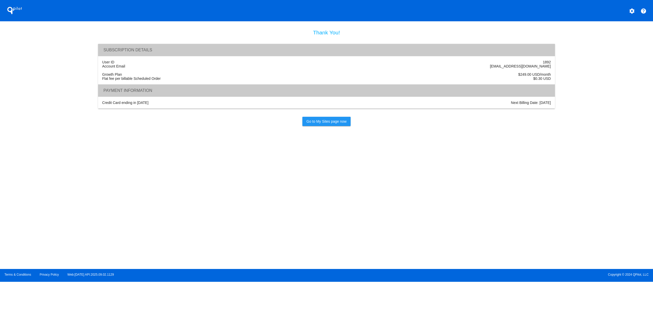
click at [262, 246] on section "Thank You! Subscription Details User ID 1892 Account Email [EMAIL_ADDRESS][DOMA…" at bounding box center [326, 146] width 653 height 232
drag, startPoint x: 249, startPoint y: 227, endPoint x: 239, endPoint y: 218, distance: 14.0
click at [245, 224] on section "Thank You! Subscription Details User ID 1892 Account Email [EMAIL_ADDRESS][DOMA…" at bounding box center [326, 146] width 653 height 232
click at [237, 215] on section "Thank You! Subscription Details User ID 1892 Account Email [EMAIL_ADDRESS][DOMA…" at bounding box center [326, 146] width 653 height 232
click at [286, 205] on section "Thank You! Subscription Details User ID 1892 Account Email [EMAIL_ADDRESS][DOMA…" at bounding box center [326, 146] width 653 height 232
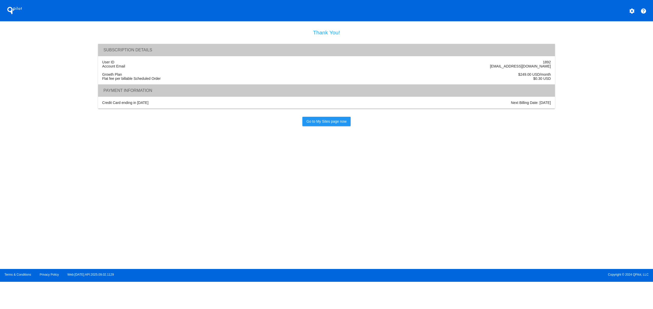
drag, startPoint x: 340, startPoint y: 205, endPoint x: 376, endPoint y: 205, distance: 35.7
click at [343, 205] on section "Thank You! Subscription Details User ID 1892 Account Email [EMAIL_ADDRESS][DOMA…" at bounding box center [326, 146] width 653 height 232
drag, startPoint x: 376, startPoint y: 205, endPoint x: 388, endPoint y: 205, distance: 12.3
click at [378, 205] on section "Thank You! Subscription Details User ID 1892 Account Email [EMAIL_ADDRESS][DOMA…" at bounding box center [326, 146] width 653 height 232
click at [405, 205] on section "Thank You! Subscription Details User ID 1892 Account Email [EMAIL_ADDRESS][DOMA…" at bounding box center [326, 146] width 653 height 232
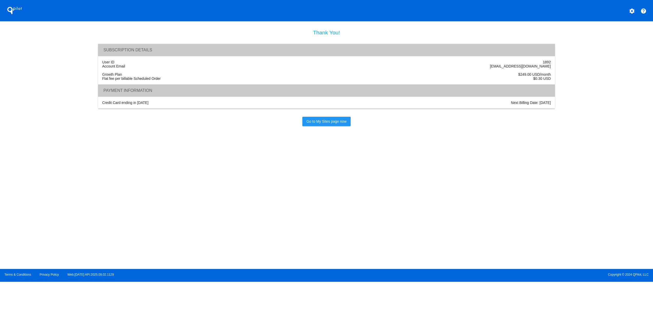
click at [441, 205] on section "Thank You! Subscription Details User ID 1892 Account Email [EMAIL_ADDRESS][DOMA…" at bounding box center [326, 146] width 653 height 232
click at [277, 220] on section "Thank You! Subscription Details User ID 1892 Account Email [EMAIL_ADDRESS][DOMA…" at bounding box center [326, 146] width 653 height 232
click at [235, 216] on section "Thank You! Subscription Details User ID 1892 Account Email [EMAIL_ADDRESS][DOMA…" at bounding box center [326, 146] width 653 height 232
drag, startPoint x: 269, startPoint y: 209, endPoint x: 318, endPoint y: 206, distance: 49.1
click at [274, 208] on section "Thank You! Subscription Details User ID 1892 Account Email [EMAIL_ADDRESS][DOMA…" at bounding box center [326, 146] width 653 height 232
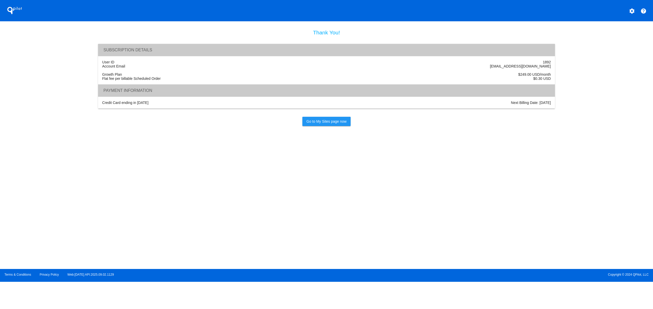
click at [323, 206] on section "Thank You! Subscription Details User ID 1892 Account Email [EMAIL_ADDRESS][DOMA…" at bounding box center [326, 146] width 653 height 232
click at [233, 242] on section "Thank You! Subscription Details User ID 1892 Account Email [EMAIL_ADDRESS][DOMA…" at bounding box center [326, 146] width 653 height 232
click at [175, 230] on section "Thank You! Subscription Details User ID 1892 Account Email [EMAIL_ADDRESS][DOMA…" at bounding box center [326, 146] width 653 height 232
click at [129, 220] on section "Thank You! Subscription Details User ID 1892 Account Email [EMAIL_ADDRESS][DOMA…" at bounding box center [326, 146] width 653 height 232
click at [206, 200] on section "Thank You! Subscription Details User ID 1892 Account Email [EMAIL_ADDRESS][DOMA…" at bounding box center [326, 146] width 653 height 232
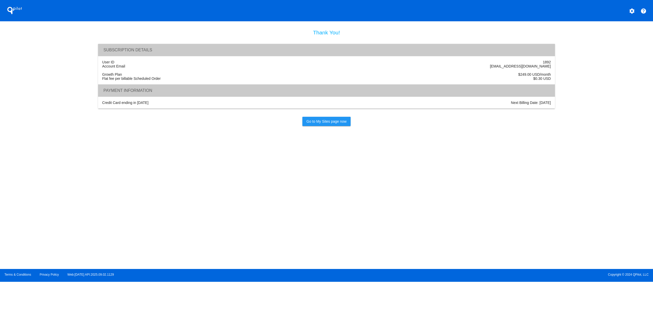
click at [325, 206] on section "Thank You! Subscription Details User ID 1892 Account Email [EMAIL_ADDRESS][DOMA…" at bounding box center [326, 146] width 653 height 232
drag, startPoint x: 354, startPoint y: 207, endPoint x: 363, endPoint y: 207, distance: 9.0
click at [355, 208] on section "Thank You! Subscription Details User ID 1892 Account Email [EMAIL_ADDRESS][DOMA…" at bounding box center [326, 146] width 653 height 232
drag, startPoint x: 363, startPoint y: 207, endPoint x: 373, endPoint y: 206, distance: 9.3
click at [365, 207] on section "Thank You! Subscription Details User ID 1892 Account Email [EMAIL_ADDRESS][DOMA…" at bounding box center [326, 146] width 653 height 232
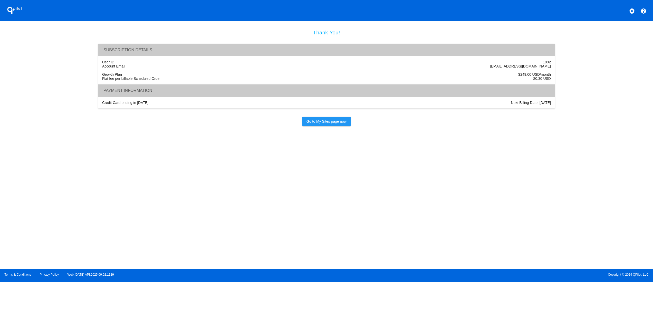
click at [373, 206] on section "Thank You! Subscription Details User ID 1892 Account Email [EMAIL_ADDRESS][DOMA…" at bounding box center [326, 146] width 653 height 232
drag, startPoint x: 334, startPoint y: 202, endPoint x: 304, endPoint y: 199, distance: 30.4
click at [332, 202] on section "Thank You! Subscription Details User ID 1892 Account Email [EMAIL_ADDRESS][DOMA…" at bounding box center [326, 146] width 653 height 232
click at [274, 197] on section "Thank You! Subscription Details User ID 1892 Account Email [EMAIL_ADDRESS][DOMA…" at bounding box center [326, 146] width 653 height 232
drag, startPoint x: 220, startPoint y: 190, endPoint x: 204, endPoint y: 187, distance: 15.7
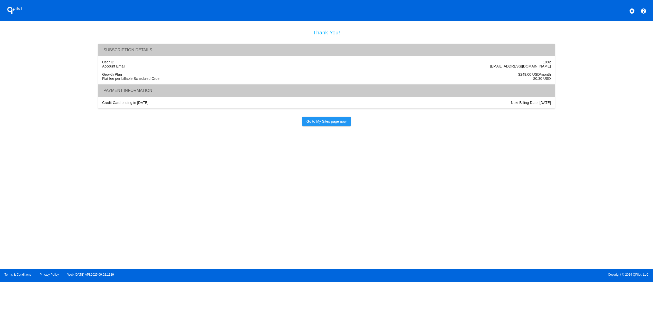
click at [216, 190] on section "Thank You! Subscription Details User ID 1892 Account Email [EMAIL_ADDRESS][DOMA…" at bounding box center [326, 146] width 653 height 232
click at [179, 187] on section "Thank You! Subscription Details User ID 1892 Account Email [EMAIL_ADDRESS][DOMA…" at bounding box center [326, 146] width 653 height 232
click at [171, 187] on section "Thank You! Subscription Details User ID 1892 Account Email [EMAIL_ADDRESS][DOMA…" at bounding box center [326, 146] width 653 height 232
click at [207, 188] on section "Thank You! Subscription Details User ID 1892 Account Email [EMAIL_ADDRESS][DOMA…" at bounding box center [326, 146] width 653 height 232
click at [228, 189] on section "Thank You! Subscription Details User ID 1892 Account Email [EMAIL_ADDRESS][DOMA…" at bounding box center [326, 146] width 653 height 232
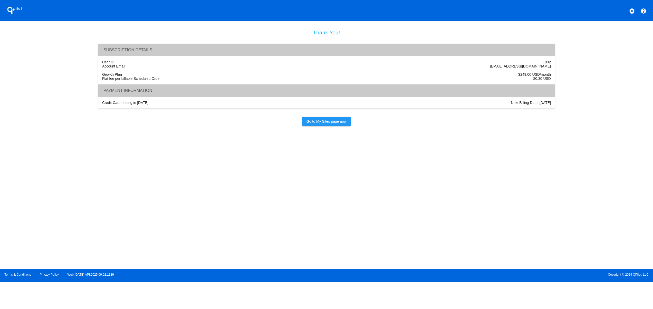
drag, startPoint x: 256, startPoint y: 191, endPoint x: 263, endPoint y: 192, distance: 7.0
click at [260, 192] on section "Thank You! Subscription Details User ID 1892 Account Email [EMAIL_ADDRESS][DOMA…" at bounding box center [326, 146] width 653 height 232
click at [283, 194] on section "Thank You! Subscription Details User ID 1892 Account Email [EMAIL_ADDRESS][DOMA…" at bounding box center [326, 146] width 653 height 232
drag, startPoint x: 304, startPoint y: 196, endPoint x: 315, endPoint y: 196, distance: 11.1
click at [306, 196] on section "Thank You! Subscription Details User ID 1892 Account Email [EMAIL_ADDRESS][DOMA…" at bounding box center [326, 146] width 653 height 232
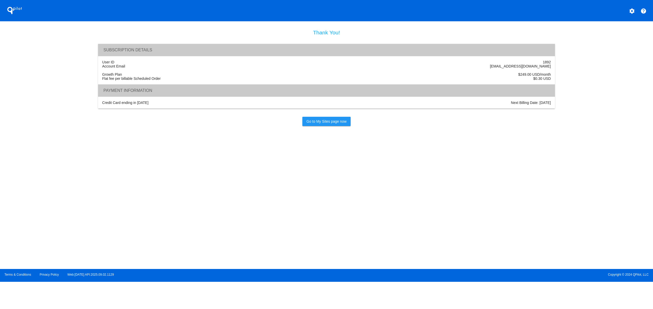
click at [324, 196] on section "Thank You! Subscription Details User ID 1892 Account Email [EMAIL_ADDRESS][DOMA…" at bounding box center [326, 146] width 653 height 232
drag, startPoint x: 343, startPoint y: 196, endPoint x: 350, endPoint y: 197, distance: 7.4
click at [346, 197] on section "Thank You! Subscription Details User ID 1892 Account Email [EMAIL_ADDRESS][DOMA…" at bounding box center [326, 146] width 653 height 232
click at [362, 197] on section "Thank You! Subscription Details User ID 1892 Account Email [EMAIL_ADDRESS][DOMA…" at bounding box center [326, 146] width 653 height 232
click at [387, 197] on section "Thank You! Subscription Details User ID 1892 Account Email [EMAIL_ADDRESS][DOMA…" at bounding box center [326, 146] width 653 height 232
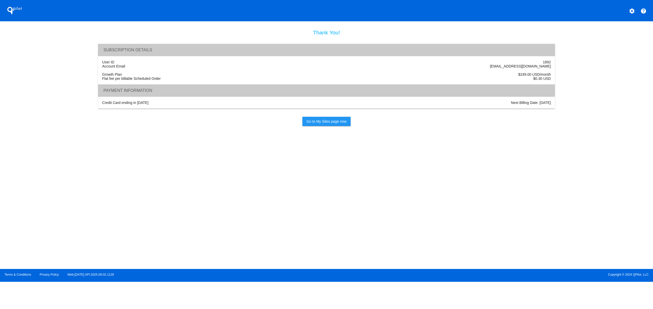
click at [387, 197] on section "Thank You! Subscription Details User ID 1892 Account Email [EMAIL_ADDRESS][DOMA…" at bounding box center [326, 146] width 653 height 232
click at [361, 199] on section "Thank You! Subscription Details User ID 1892 Account Email [EMAIL_ADDRESS][DOMA…" at bounding box center [326, 146] width 653 height 232
click at [338, 201] on section "Thank You! Subscription Details User ID 1892 Account Email [EMAIL_ADDRESS][DOMA…" at bounding box center [326, 146] width 653 height 232
click at [305, 203] on section "Thank You! Subscription Details User ID 1892 Account Email [EMAIL_ADDRESS][DOMA…" at bounding box center [326, 146] width 653 height 232
click at [269, 203] on section "Thank You! Subscription Details User ID 1892 Account Email [EMAIL_ADDRESS][DOMA…" at bounding box center [326, 146] width 653 height 232
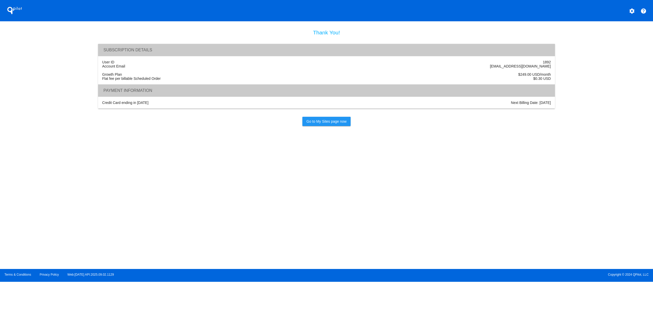
click at [236, 202] on section "Thank You! Subscription Details User ID 1892 Account Email [EMAIL_ADDRESS][DOMA…" at bounding box center [326, 146] width 653 height 232
click at [228, 201] on section "Thank You! Subscription Details User ID 1892 Account Email [EMAIL_ADDRESS][DOMA…" at bounding box center [326, 146] width 653 height 232
click at [239, 198] on section "Thank You! Subscription Details User ID 1892 Account Email [EMAIL_ADDRESS][DOMA…" at bounding box center [326, 146] width 653 height 232
click at [260, 197] on section "Thank You! Subscription Details User ID 1892 Account Email [EMAIL_ADDRESS][DOMA…" at bounding box center [326, 146] width 653 height 232
click at [211, 193] on section "Thank You! Subscription Details User ID 1892 Account Email [EMAIL_ADDRESS][DOMA…" at bounding box center [326, 146] width 653 height 232
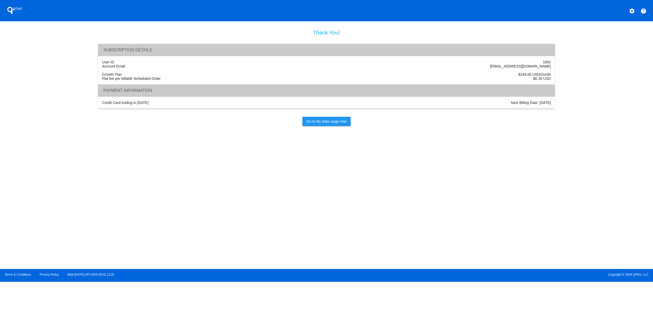
click at [324, 279] on div "Terms & Conditions Privacy Policy Web:[DATE] API:2025.09.02.1129 Copyright © 20…" at bounding box center [326, 275] width 653 height 13
click at [244, 203] on section "Thank You! Subscription Details User ID 1892 Account Email [EMAIL_ADDRESS][DOMA…" at bounding box center [326, 146] width 653 height 232
click at [287, 203] on section "Thank You! Subscription Details User ID 1892 Account Email [EMAIL_ADDRESS][DOMA…" at bounding box center [326, 146] width 653 height 232
click at [302, 203] on section "Thank You! Subscription Details User ID 1892 Account Email [EMAIL_ADDRESS][DOMA…" at bounding box center [326, 146] width 653 height 232
